Goal: Information Seeking & Learning: Learn about a topic

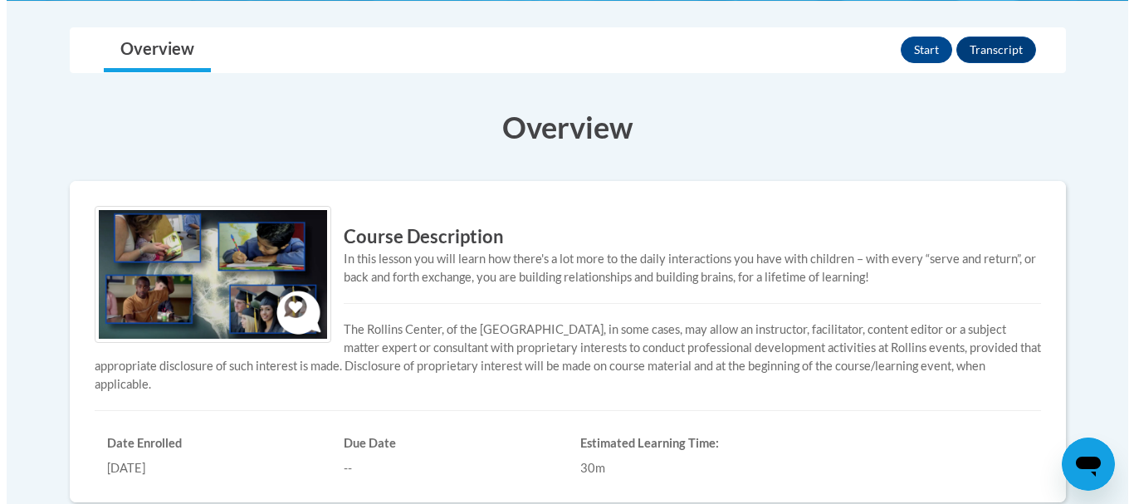
scroll to position [349, 0]
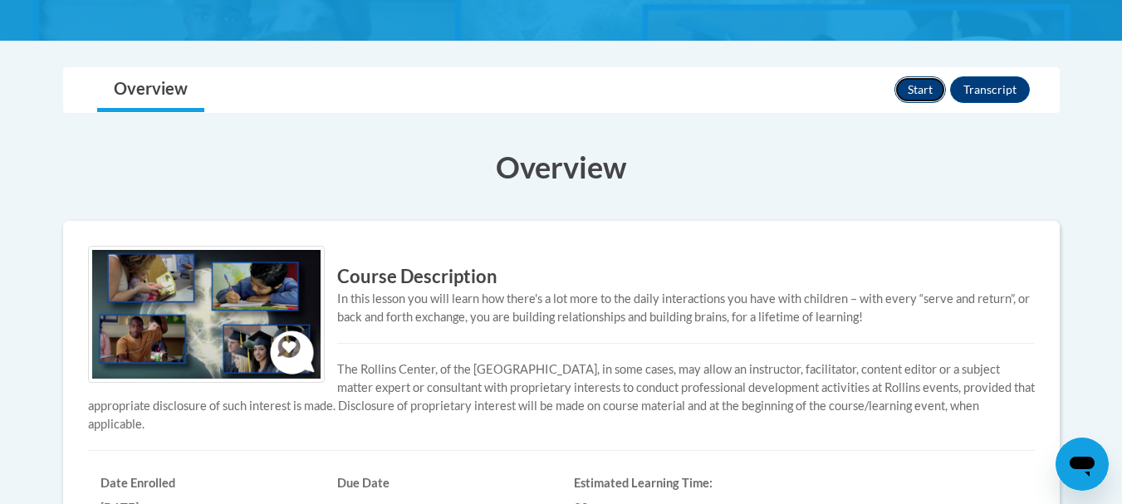
click at [919, 84] on button "Start" at bounding box center [919, 89] width 51 height 27
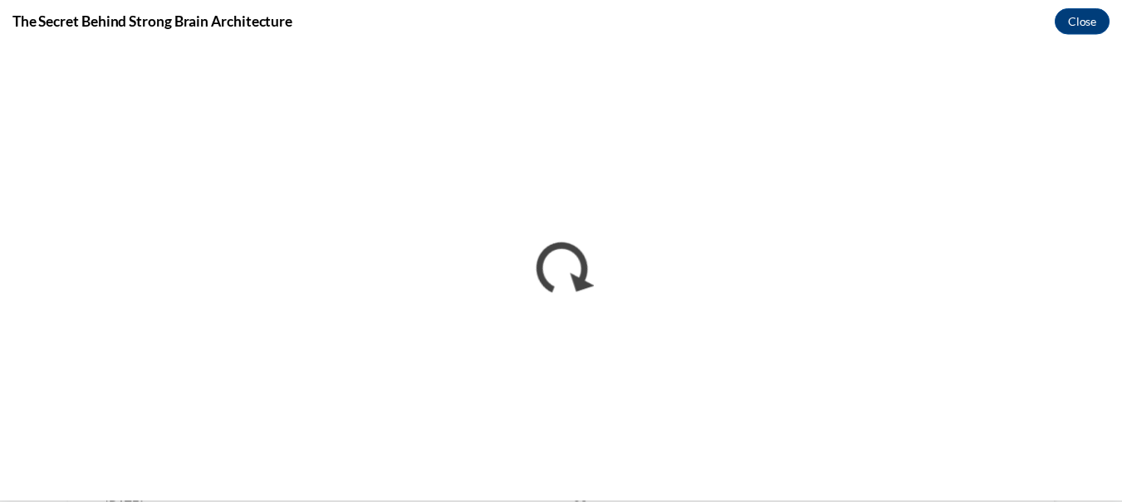
scroll to position [0, 0]
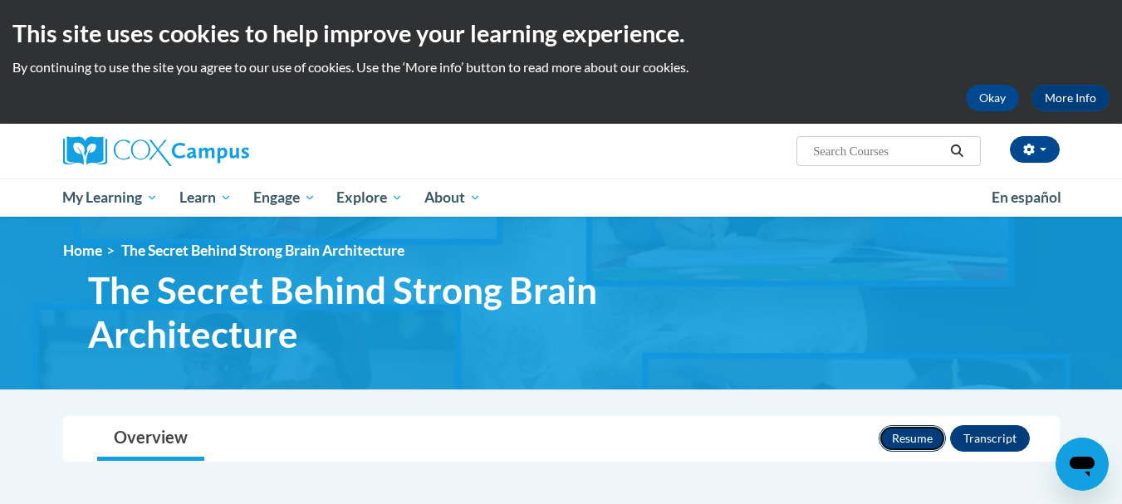
click at [923, 434] on button "Resume" at bounding box center [912, 438] width 67 height 27
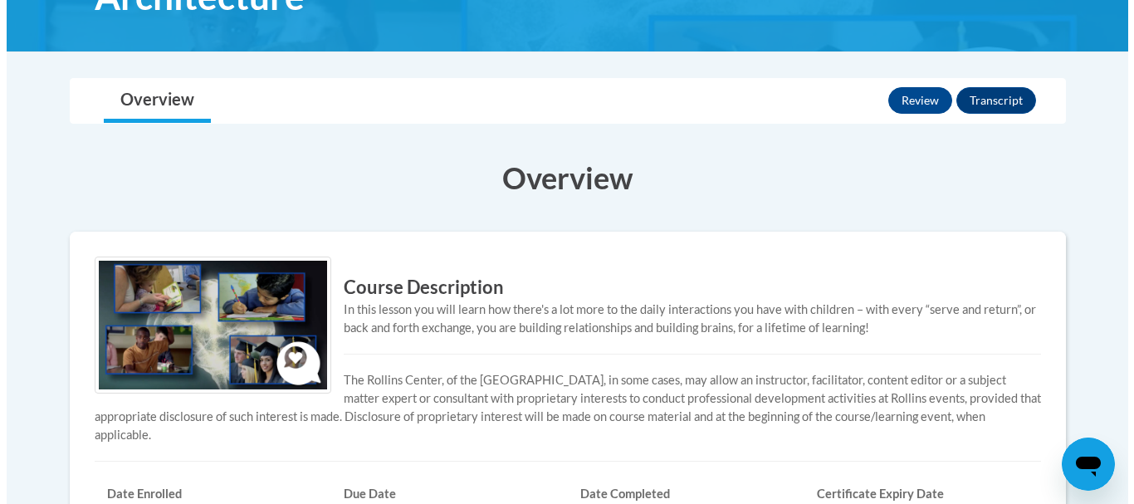
scroll to position [332, 0]
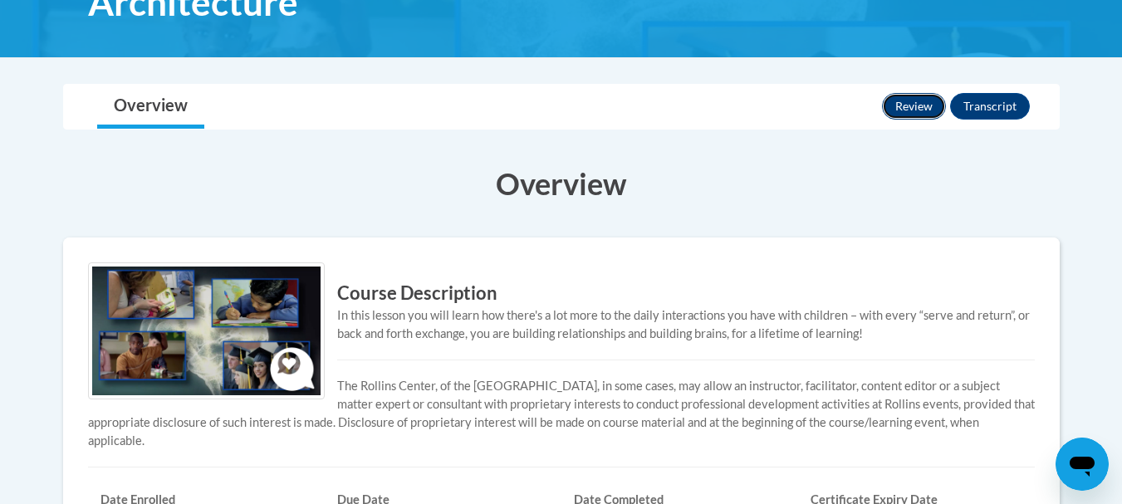
click at [920, 103] on button "Review" at bounding box center [914, 106] width 64 height 27
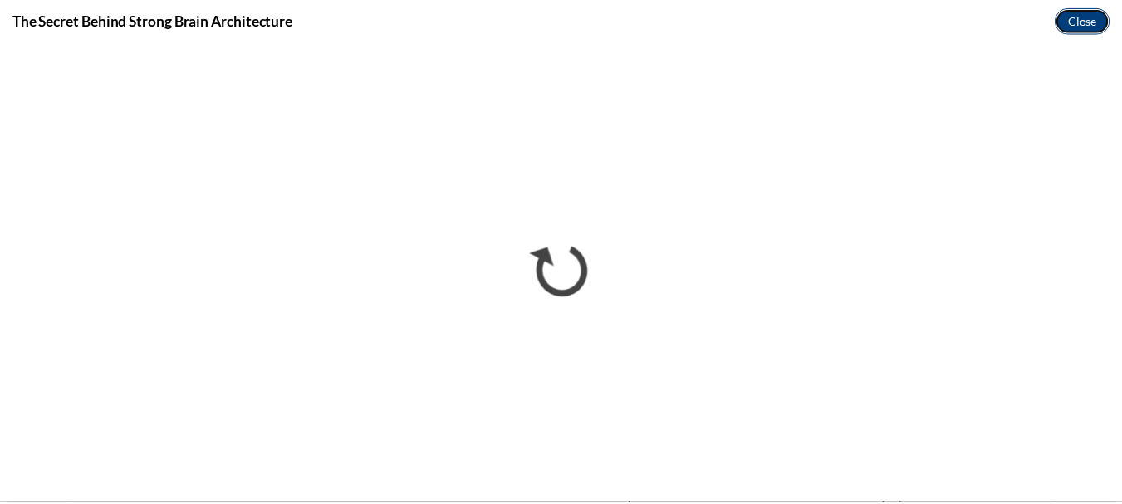
scroll to position [0, 0]
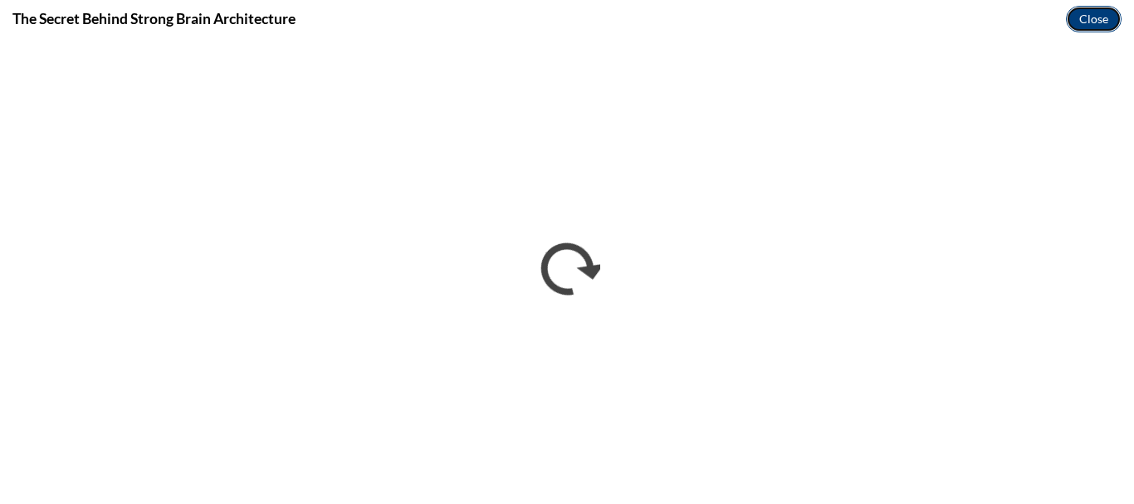
click at [1092, 18] on button "Close" at bounding box center [1094, 19] width 56 height 27
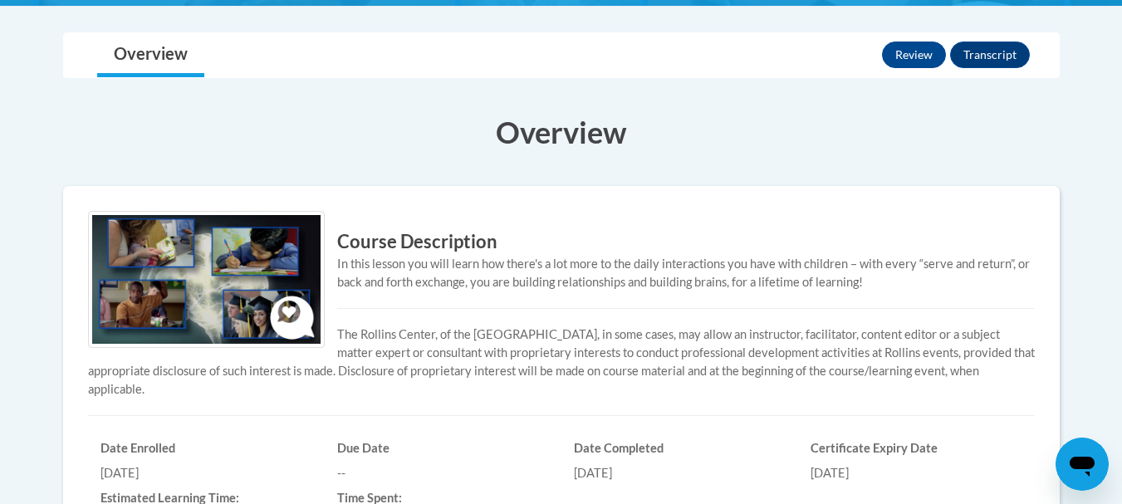
scroll to position [382, 0]
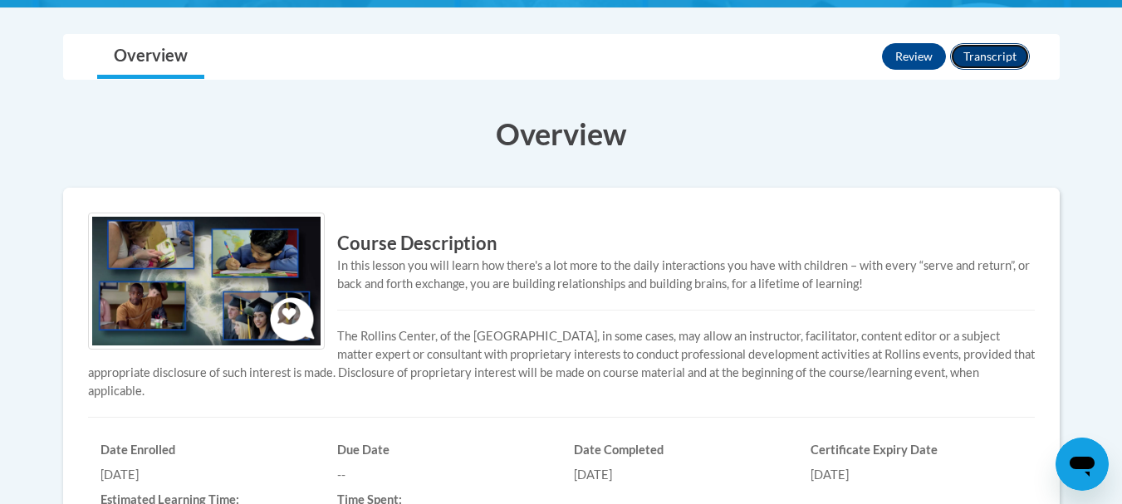
click at [997, 58] on button "Transcript" at bounding box center [990, 56] width 80 height 27
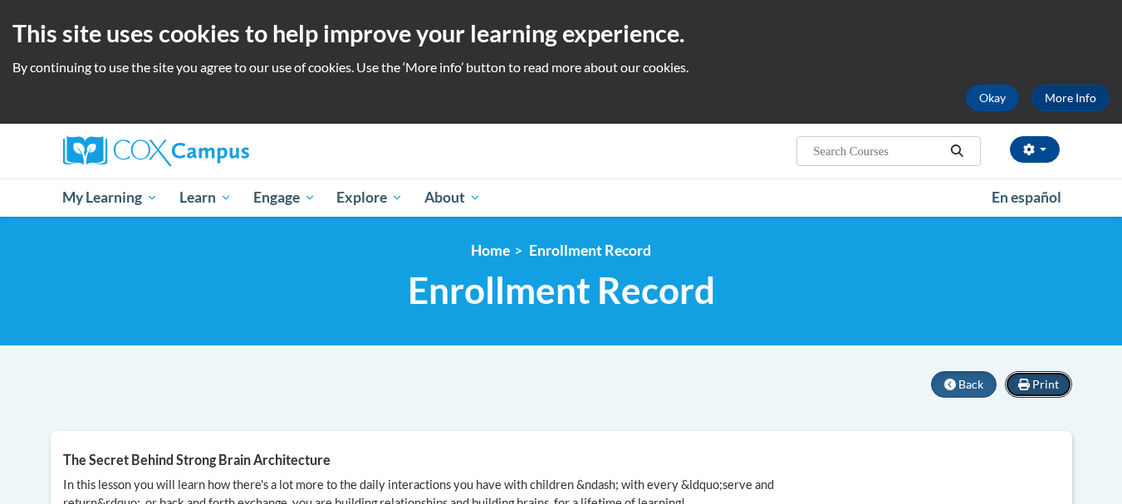
click at [1050, 384] on span "Print" at bounding box center [1045, 384] width 27 height 14
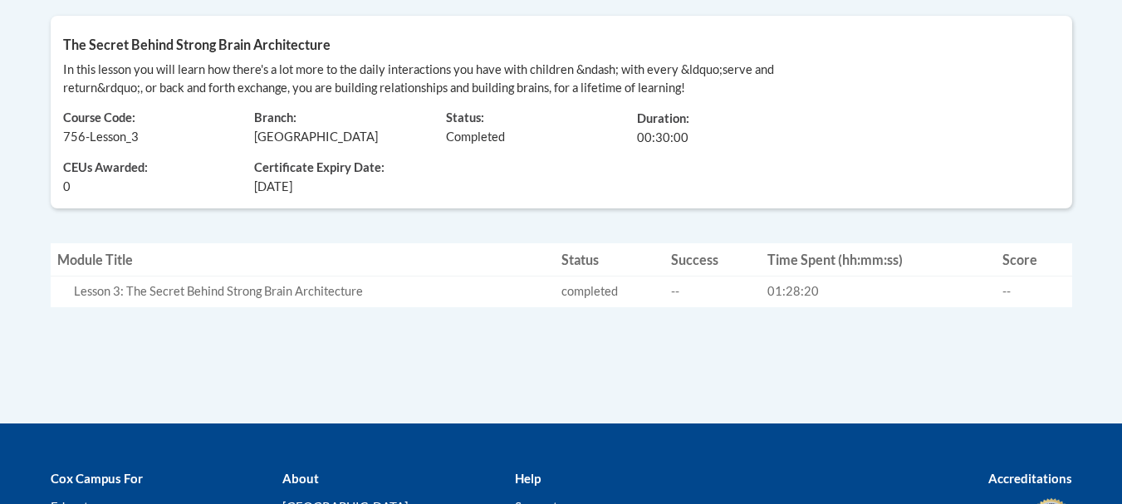
scroll to position [482, 0]
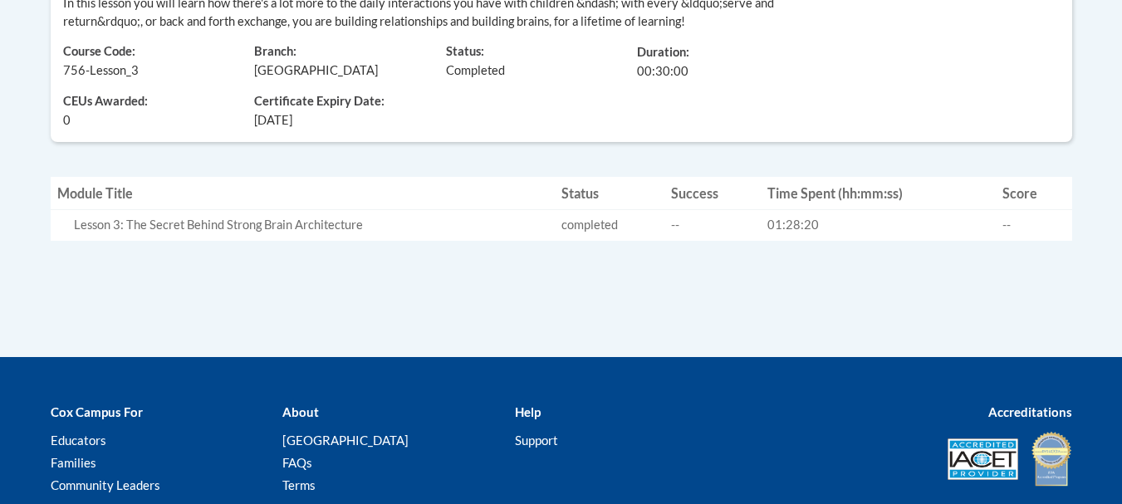
click at [1067, 345] on div "Print Back The Secret Behind Strong Brain Architecture In this lesson you will …" at bounding box center [561, 124] width 1046 height 468
